Goal: Navigation & Orientation: Find specific page/section

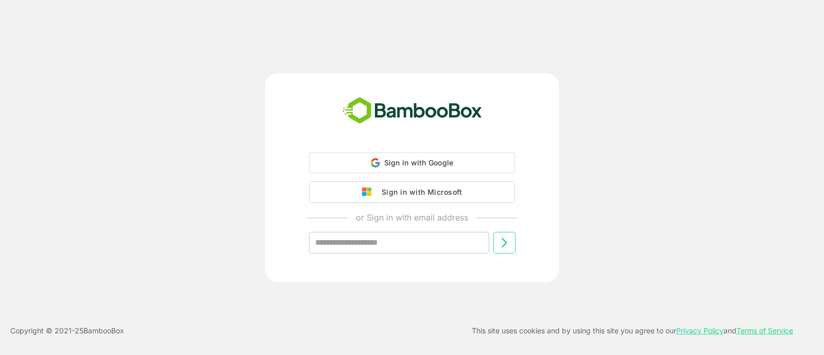
click at [395, 194] on div "Sign in with Microsoft" at bounding box center [420, 191] width 86 height 13
click at [427, 189] on div "Sign in with Microsoft" at bounding box center [420, 190] width 86 height 13
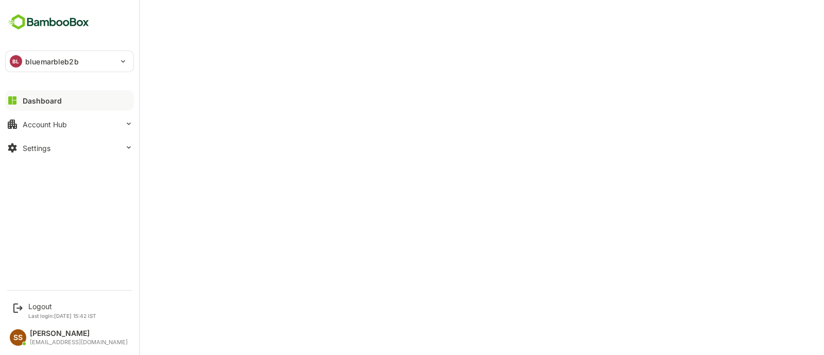
click at [33, 58] on p "bluemarbleb2b" at bounding box center [52, 61] width 54 height 11
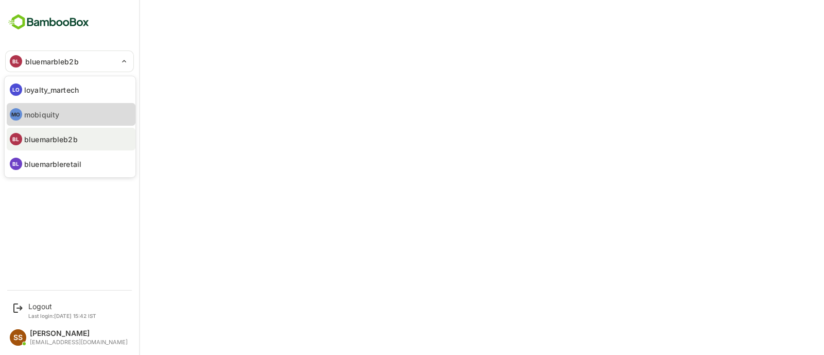
click at [37, 109] on p "mobiquity" at bounding box center [41, 114] width 35 height 11
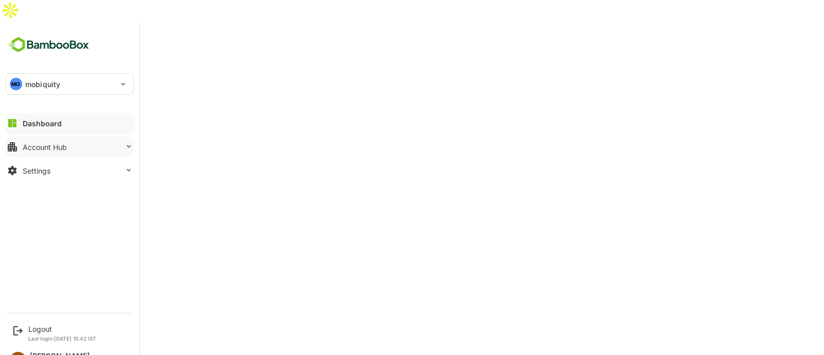
click at [72, 137] on button "Account Hub" at bounding box center [69, 147] width 129 height 21
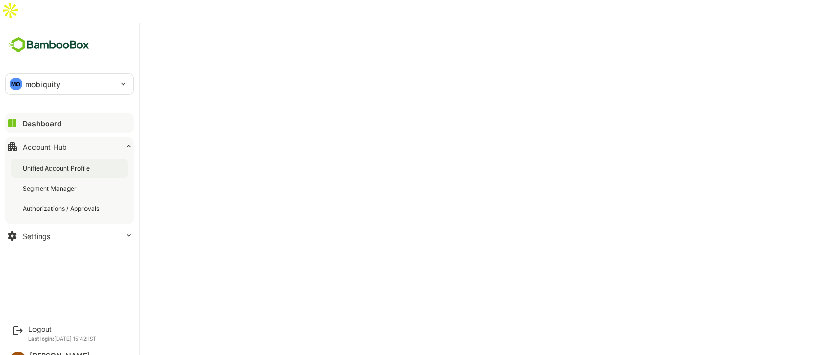
click at [57, 164] on div "Unified Account Profile" at bounding box center [57, 168] width 69 height 9
click at [49, 113] on button "Dashboard" at bounding box center [69, 123] width 129 height 21
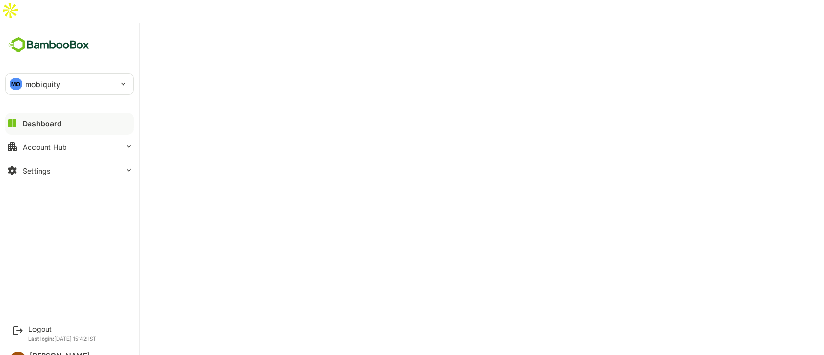
click at [63, 74] on div "MO mobiquity" at bounding box center [63, 84] width 115 height 21
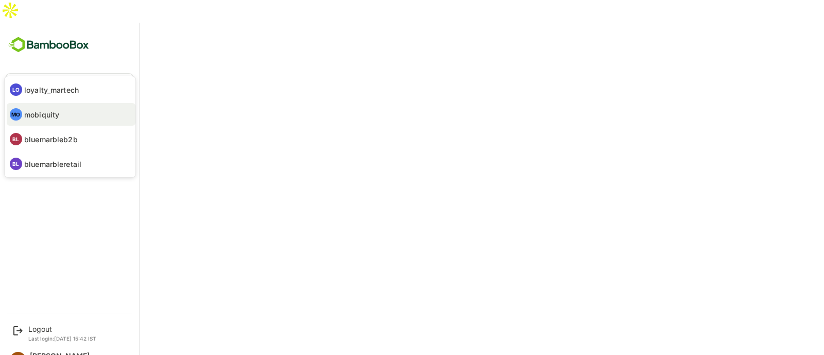
click at [52, 88] on p "loyalty_martech" at bounding box center [51, 89] width 55 height 11
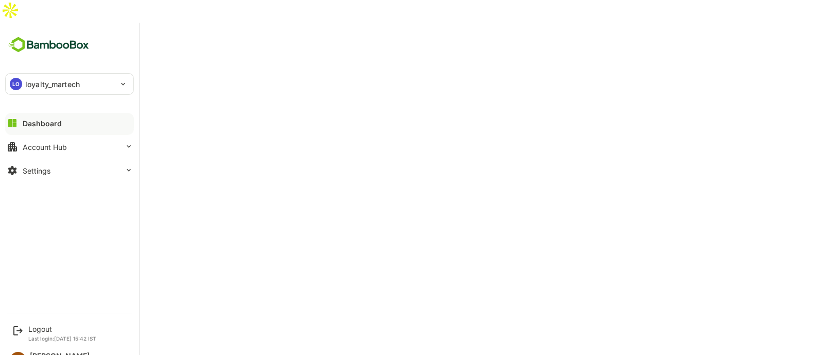
click at [89, 74] on div "LO loyalty_martech" at bounding box center [63, 84] width 115 height 21
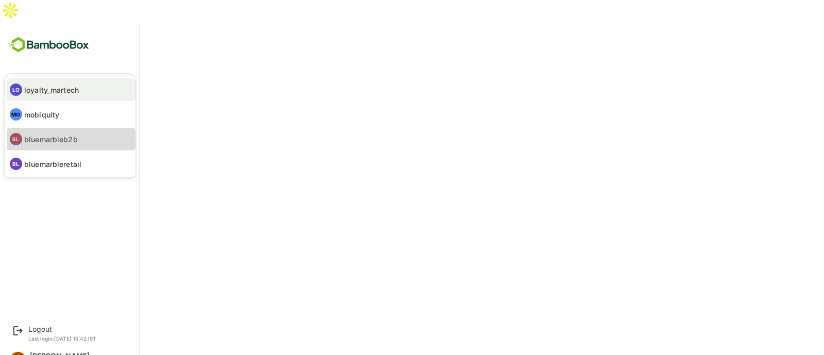
click at [75, 138] on p "bluemarbleb2b" at bounding box center [51, 139] width 54 height 11
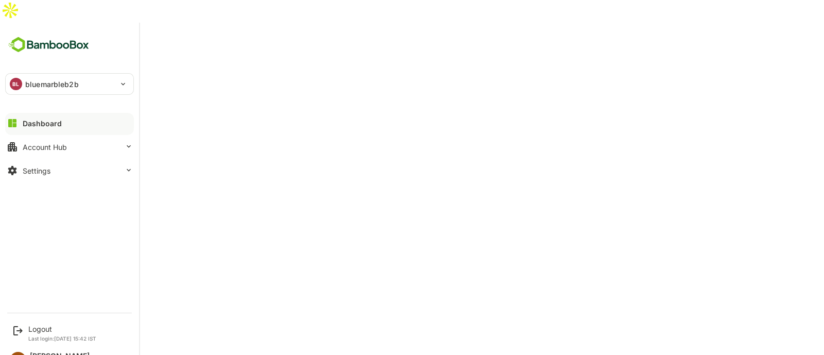
click at [30, 79] on p "bluemarbleb2b" at bounding box center [52, 84] width 54 height 11
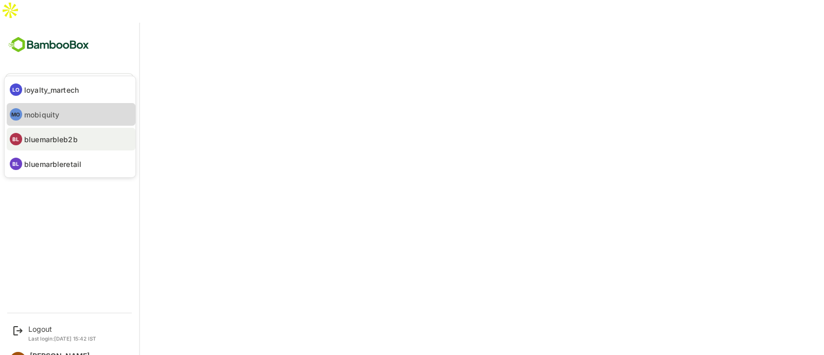
click at [45, 112] on p "mobiquity" at bounding box center [41, 114] width 35 height 11
type input "*********"
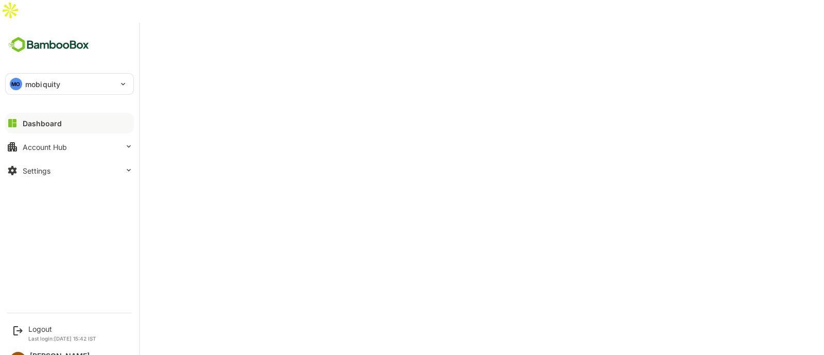
click at [24, 74] on div "MO mobiquity" at bounding box center [63, 84] width 115 height 21
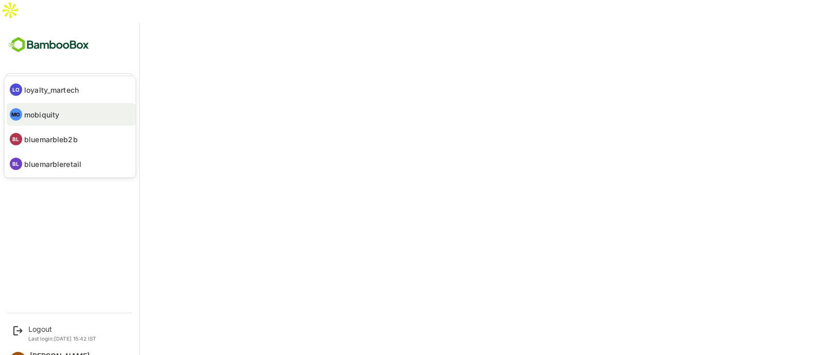
click at [282, 49] on div at bounding box center [412, 177] width 824 height 355
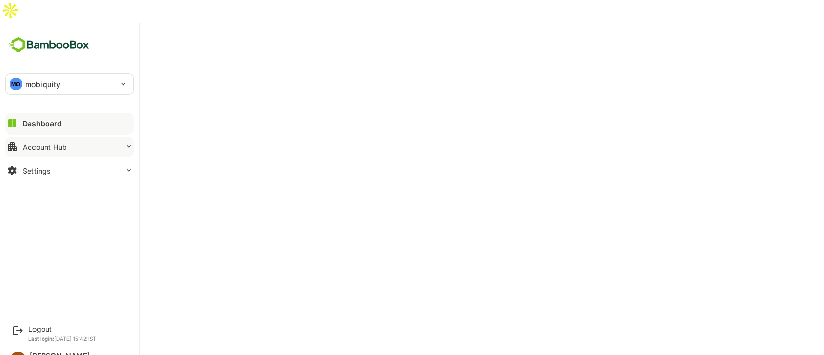
click at [46, 143] on div "Account Hub" at bounding box center [45, 147] width 44 height 9
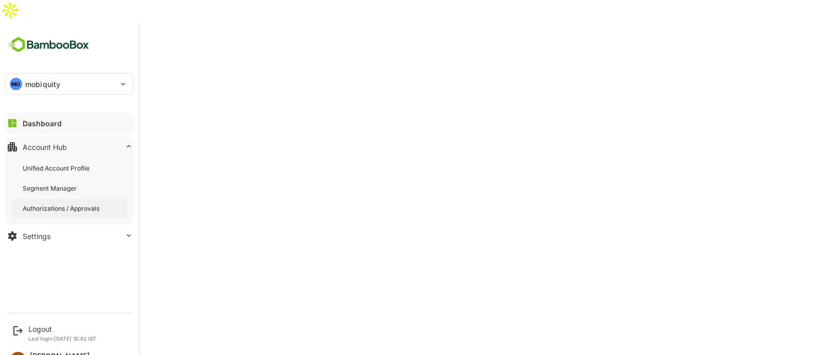
click at [51, 204] on div "Authorizations / Approvals" at bounding box center [62, 208] width 79 height 9
click at [49, 164] on div "Unified Account Profile" at bounding box center [57, 168] width 69 height 9
click at [31, 226] on button "Settings" at bounding box center [69, 236] width 129 height 21
click at [39, 119] on div "Dashboard" at bounding box center [41, 123] width 37 height 9
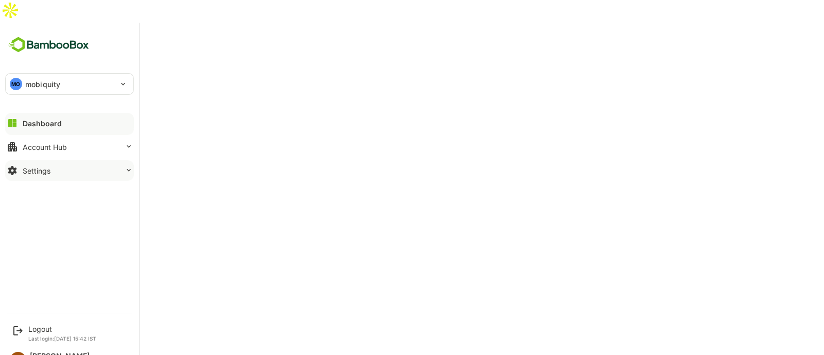
click at [49, 79] on p "mobiquity" at bounding box center [42, 84] width 35 height 11
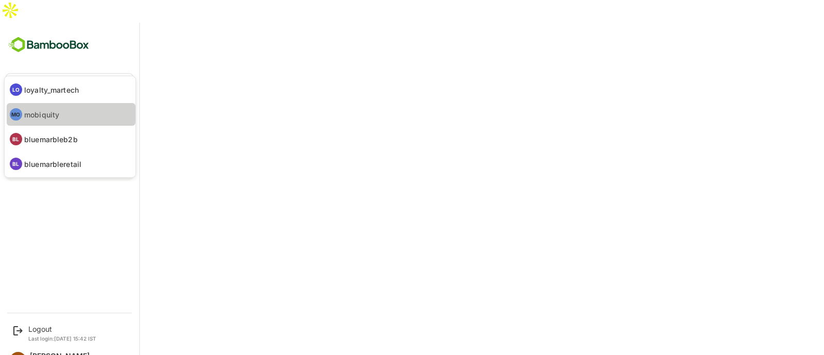
click at [46, 109] on p "mobiquity" at bounding box center [41, 114] width 35 height 11
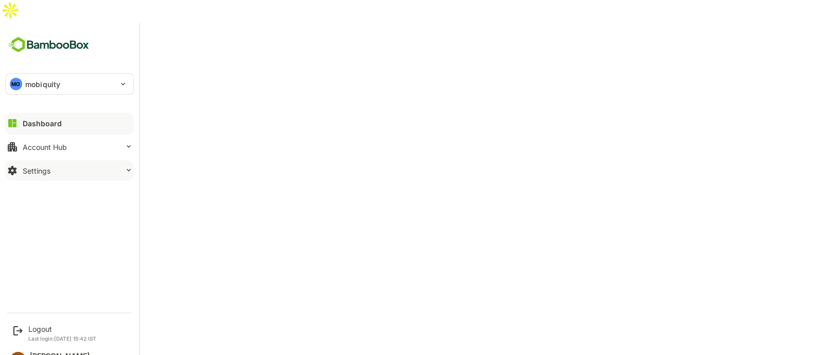
click at [30, 166] on div "Settings" at bounding box center [37, 170] width 28 height 9
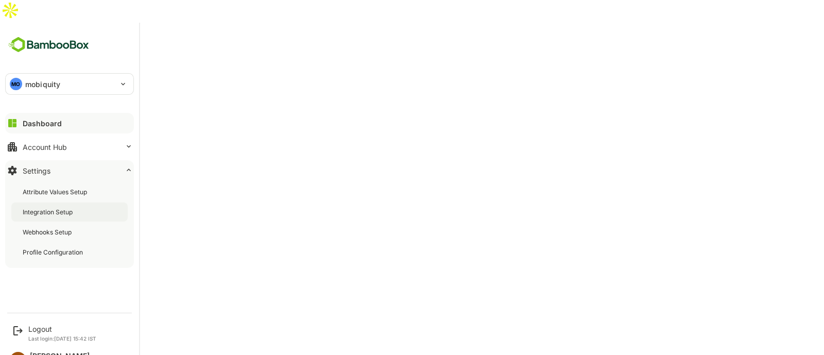
click at [52, 208] on div "Integration Setup" at bounding box center [49, 212] width 52 height 9
click at [71, 248] on div "Profile Configuration" at bounding box center [54, 252] width 62 height 9
click at [28, 35] on img at bounding box center [48, 45] width 87 height 20
